Goal: Task Accomplishment & Management: Use online tool/utility

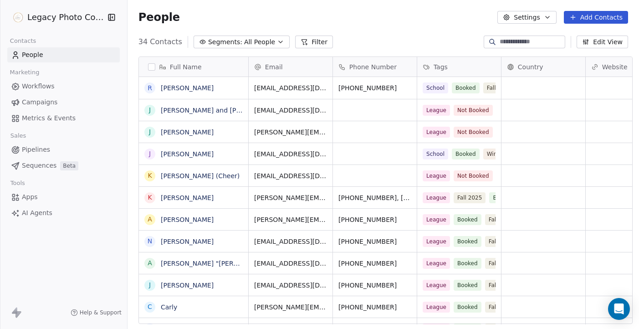
scroll to position [0, 0]
click at [73, 57] on link "People" at bounding box center [63, 54] width 112 height 15
click at [523, 17] on button "Settings" at bounding box center [526, 17] width 59 height 13
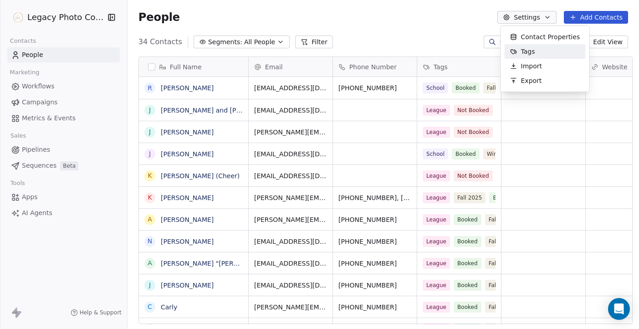
click at [533, 55] on span "Tags" at bounding box center [528, 52] width 14 height 10
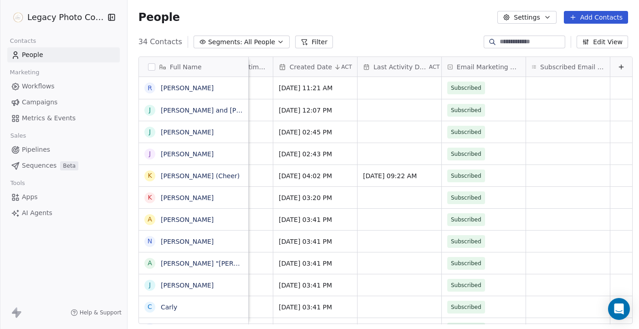
scroll to position [0, 817]
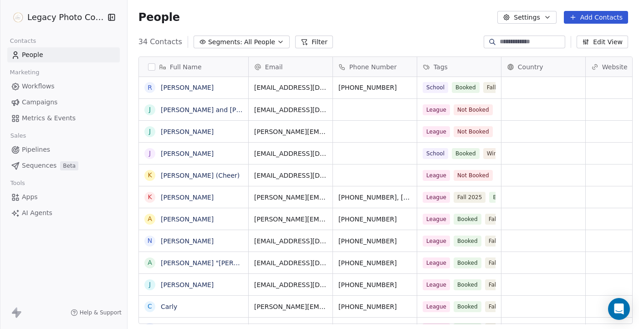
click at [33, 88] on span "Workflows" at bounding box center [38, 86] width 33 height 10
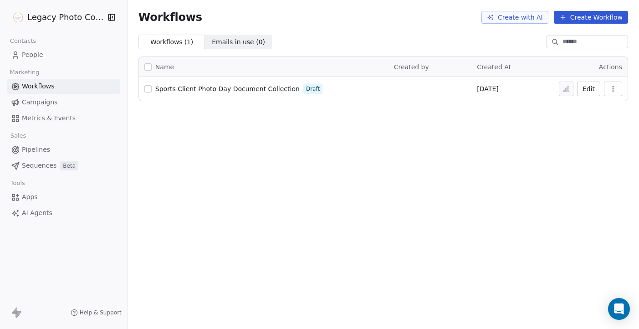
click at [257, 91] on span "Sports Client Photo Day Document Collection" at bounding box center [227, 88] width 144 height 7
click at [68, 117] on span "Metrics & Events" at bounding box center [49, 118] width 54 height 10
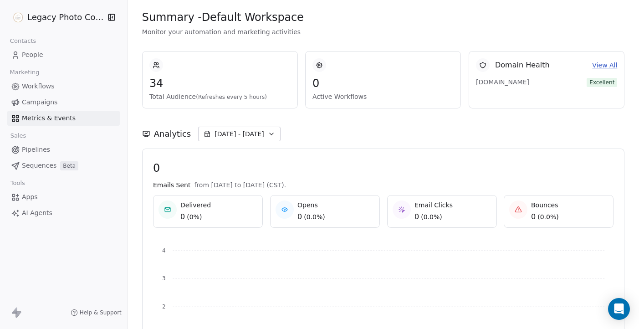
click at [53, 86] on span "Workflows" at bounding box center [38, 86] width 33 height 10
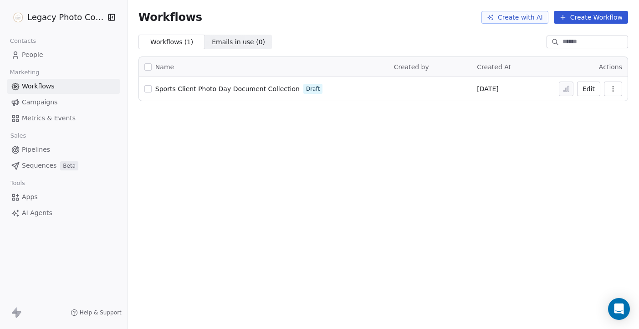
click at [589, 16] on button "Create Workflow" at bounding box center [590, 17] width 74 height 13
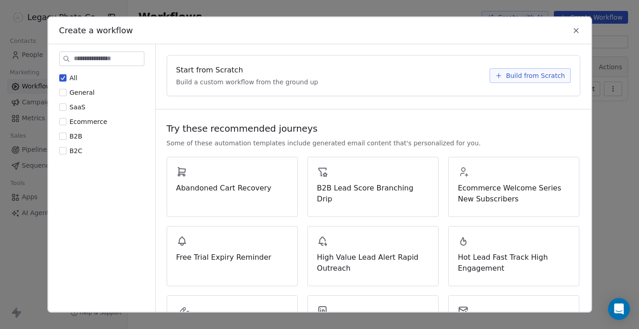
click at [615, 124] on div "Create a workflow All General SaaS Ecommerce B2B B2C Start from Scratch Build a…" at bounding box center [319, 164] width 639 height 329
